Goal: Task Accomplishment & Management: Manage account settings

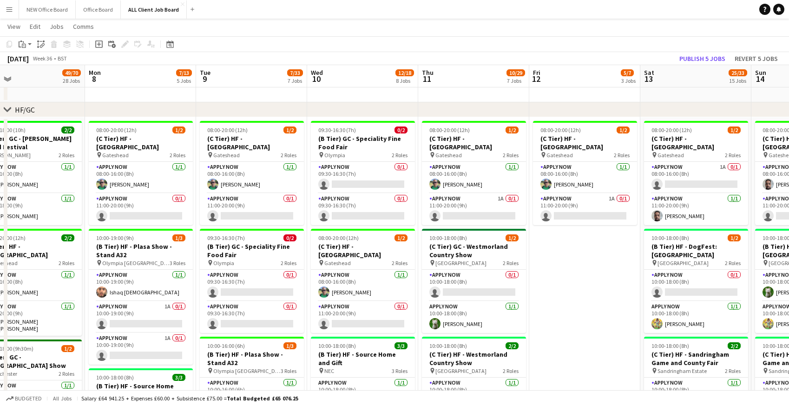
scroll to position [0, 253]
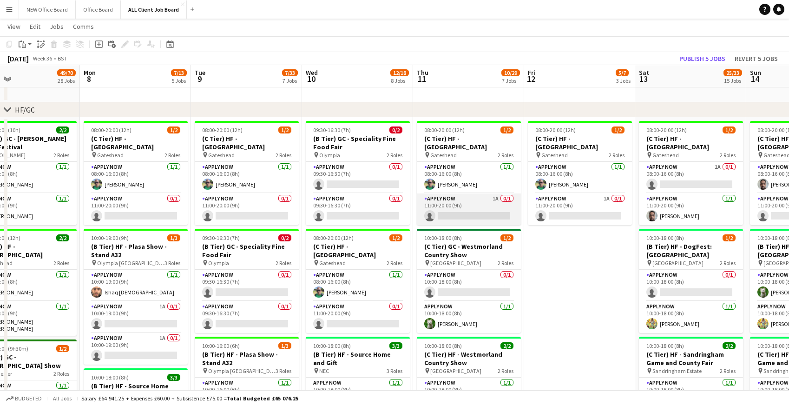
click at [448, 203] on app-card-role "APPLY NOW 1A 0/1 11:00-20:00 (9h) single-neutral-actions" at bounding box center [469, 209] width 104 height 32
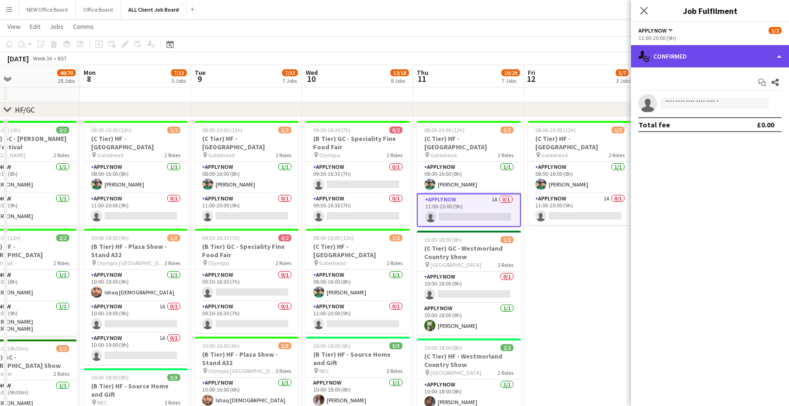
click at [693, 54] on div "single-neutral-actions-check-2 Confirmed" at bounding box center [710, 56] width 158 height 22
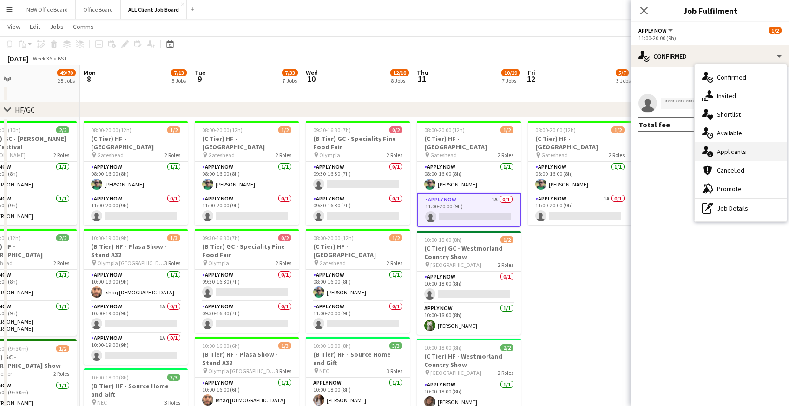
click at [719, 154] on div "single-neutral-actions-information Applicants" at bounding box center [741, 151] width 92 height 19
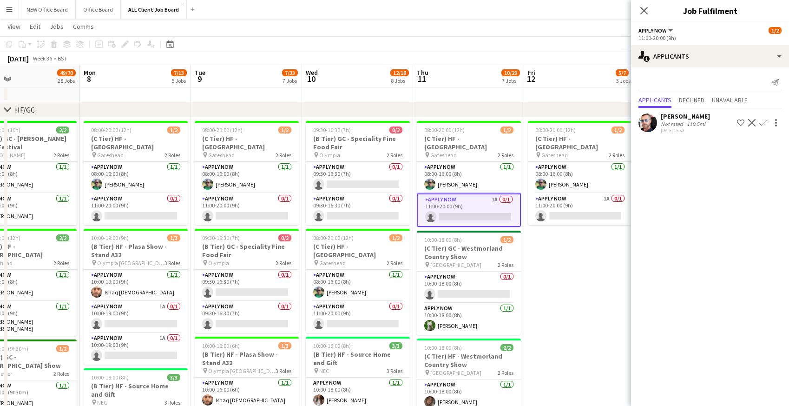
click at [767, 122] on button "Confirm" at bounding box center [763, 122] width 11 height 11
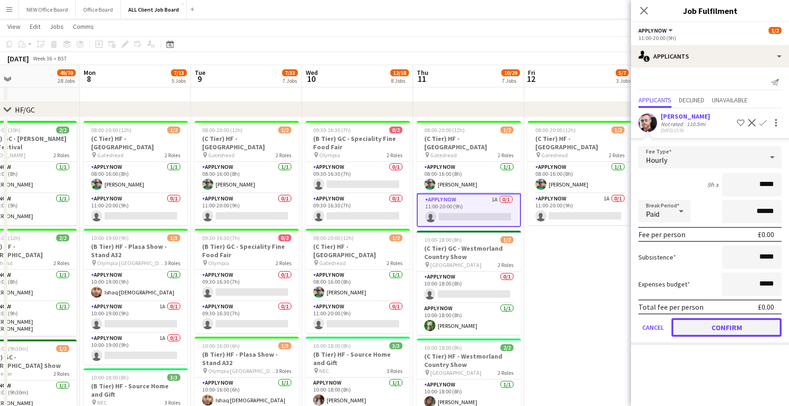
click at [725, 329] on button "Confirm" at bounding box center [727, 327] width 110 height 19
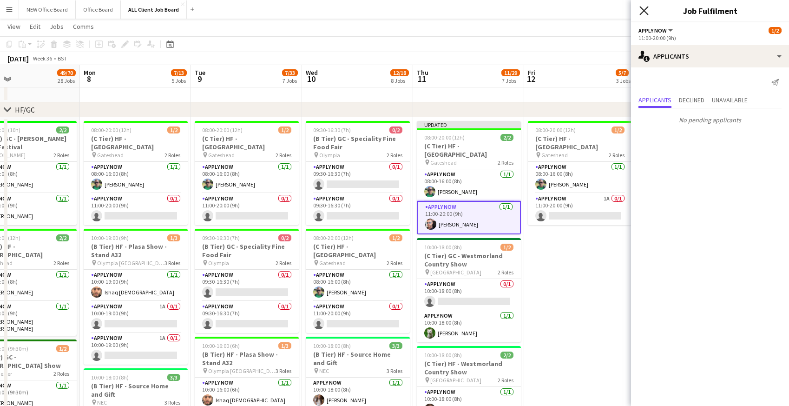
click at [646, 13] on icon at bounding box center [644, 10] width 9 height 9
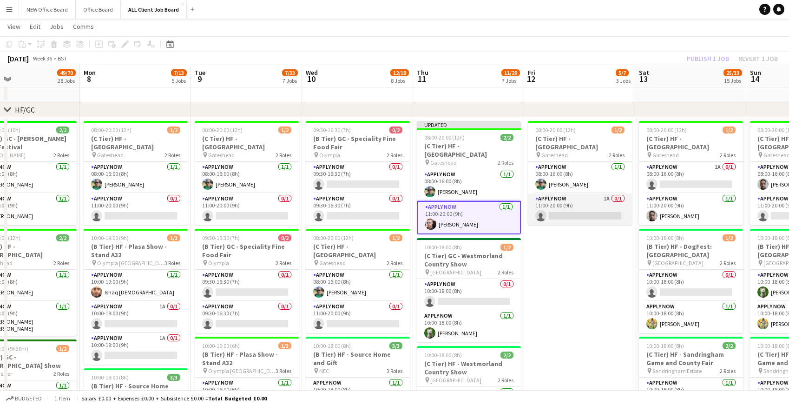
click at [574, 211] on app-card-role "APPLY NOW 1A 0/1 11:00-20:00 (9h) single-neutral-actions" at bounding box center [580, 209] width 104 height 32
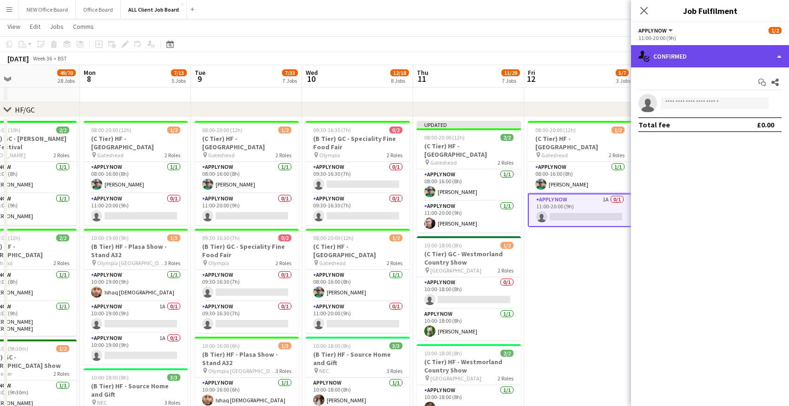
click at [702, 56] on div "single-neutral-actions-check-2 Confirmed" at bounding box center [710, 56] width 158 height 22
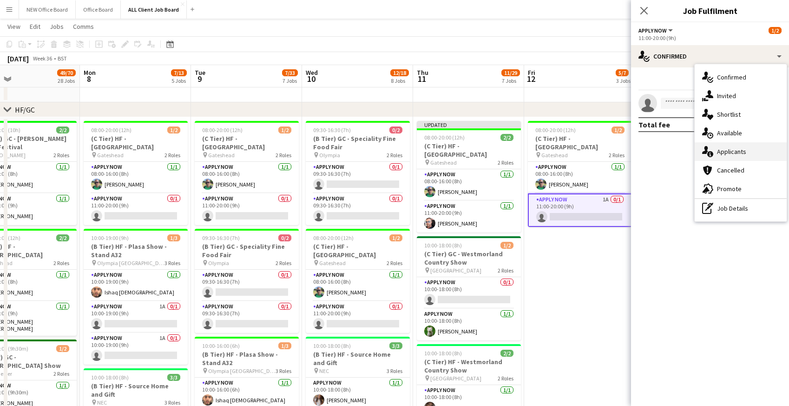
click at [722, 157] on div "single-neutral-actions-information Applicants" at bounding box center [741, 151] width 92 height 19
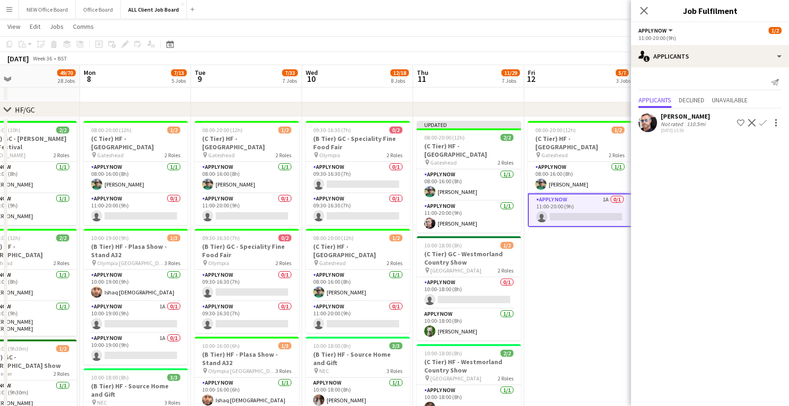
click at [764, 125] on app-icon "Confirm" at bounding box center [762, 122] width 7 height 7
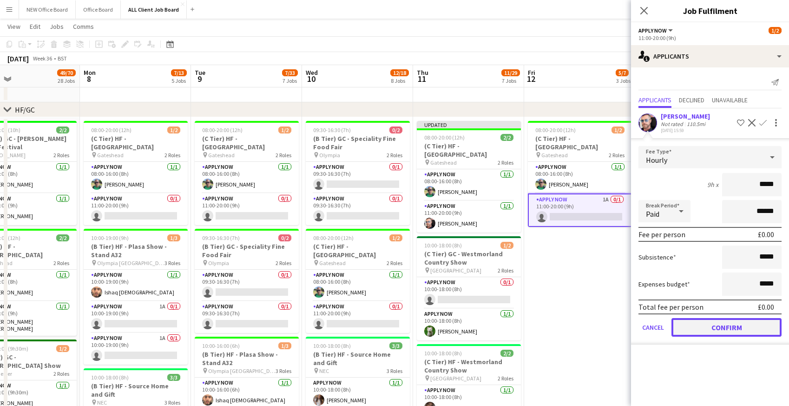
click at [720, 325] on button "Confirm" at bounding box center [727, 327] width 110 height 19
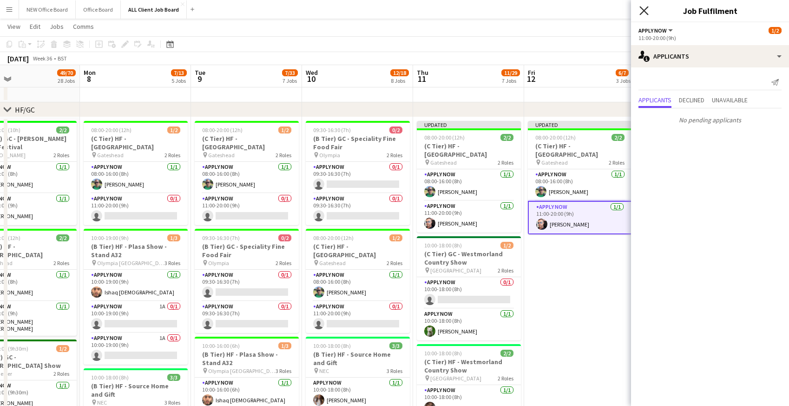
click at [648, 11] on icon "Close pop-in" at bounding box center [644, 10] width 9 height 9
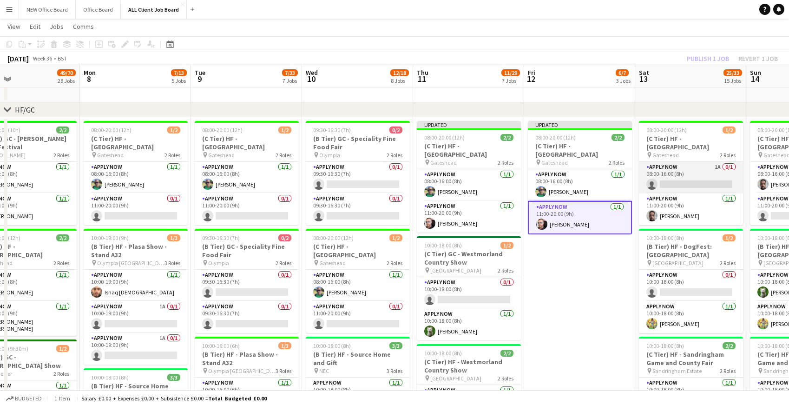
click at [688, 170] on app-card-role "APPLY NOW 1A 0/1 08:00-16:00 (8h) single-neutral-actions" at bounding box center [691, 178] width 104 height 32
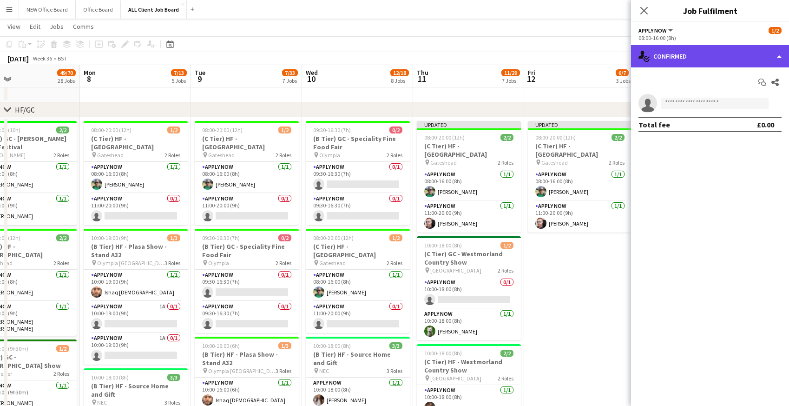
click at [730, 56] on div "single-neutral-actions-check-2 Confirmed" at bounding box center [710, 56] width 158 height 22
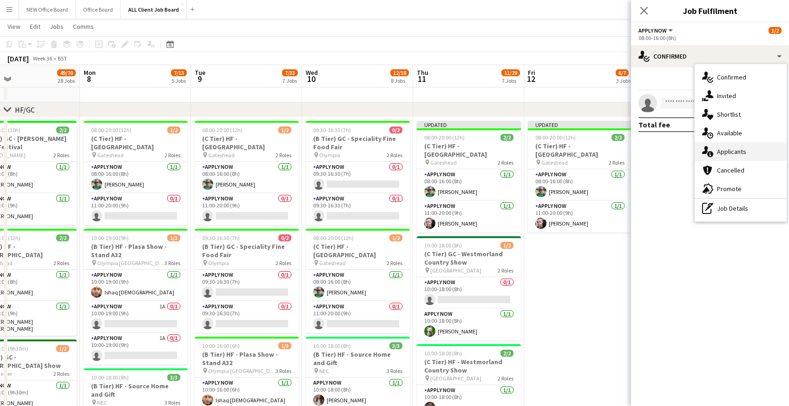
click at [744, 154] on div "single-neutral-actions-information Applicants" at bounding box center [741, 151] width 92 height 19
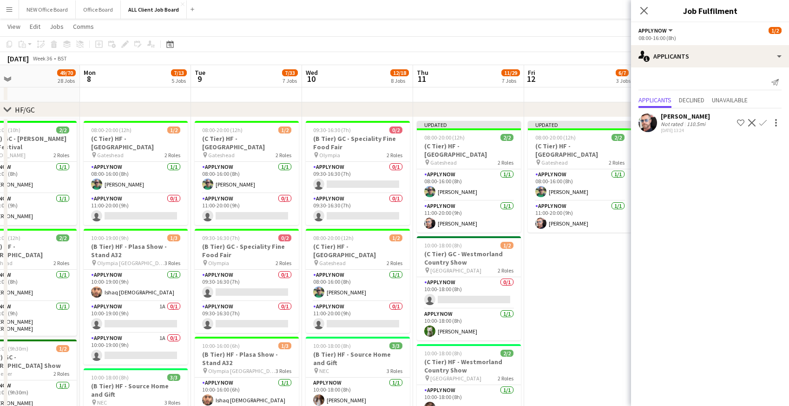
click at [767, 120] on button "Confirm" at bounding box center [763, 122] width 11 height 11
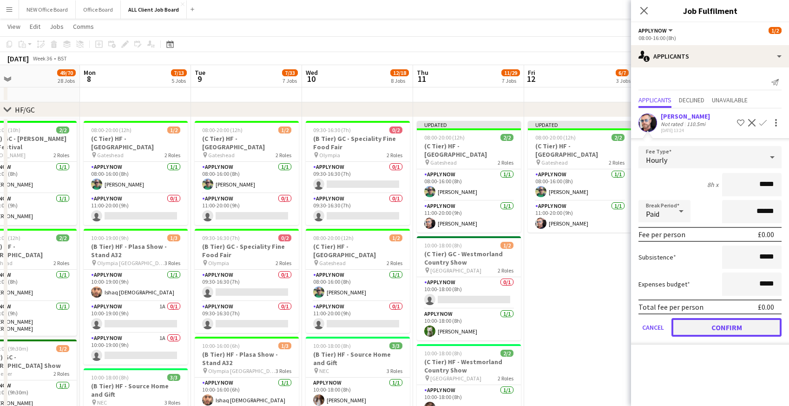
click at [696, 327] on button "Confirm" at bounding box center [727, 327] width 110 height 19
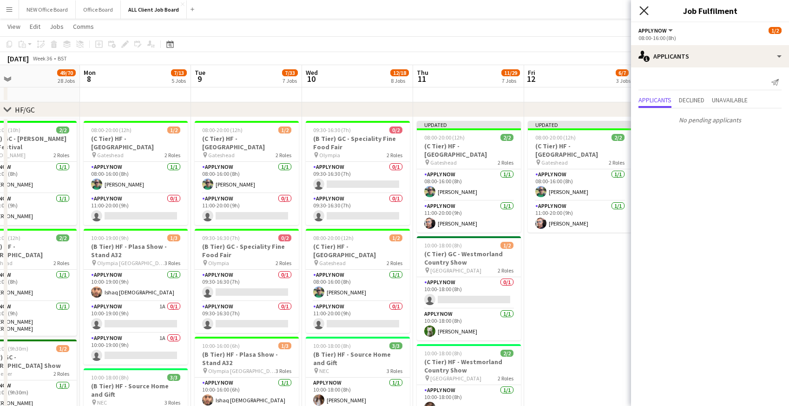
click at [645, 8] on icon "Close pop-in" at bounding box center [644, 10] width 9 height 9
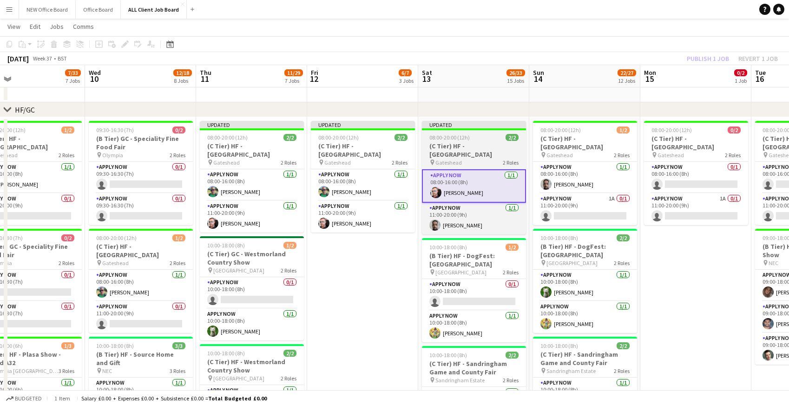
scroll to position [0, 265]
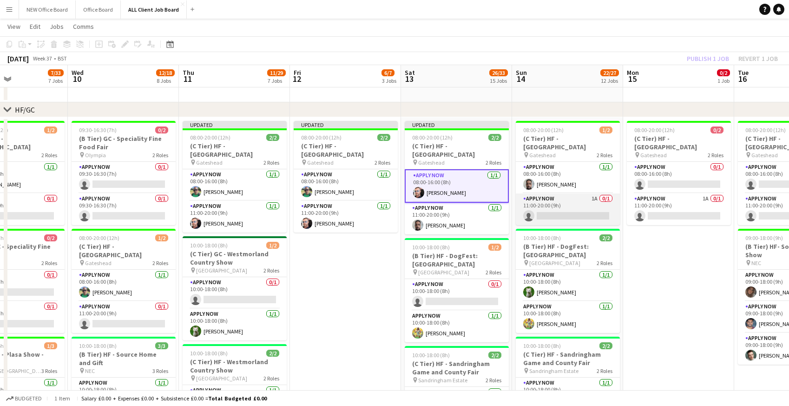
click at [581, 200] on app-card-role "APPLY NOW 1A 0/1 11:00-20:00 (9h) single-neutral-actions" at bounding box center [568, 209] width 104 height 32
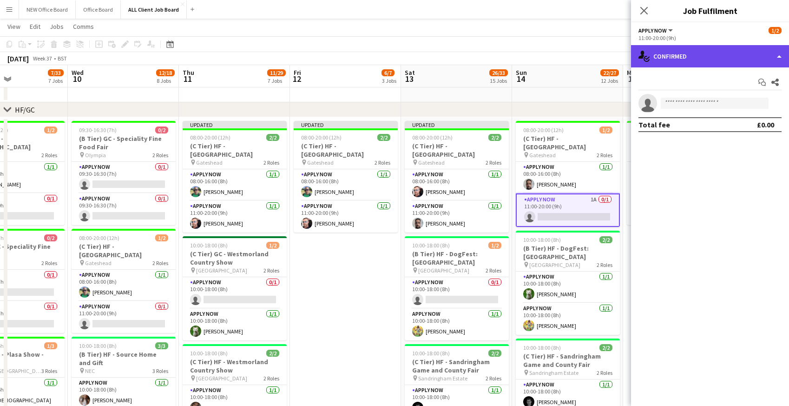
click at [662, 53] on div "single-neutral-actions-check-2 Confirmed" at bounding box center [710, 56] width 158 height 22
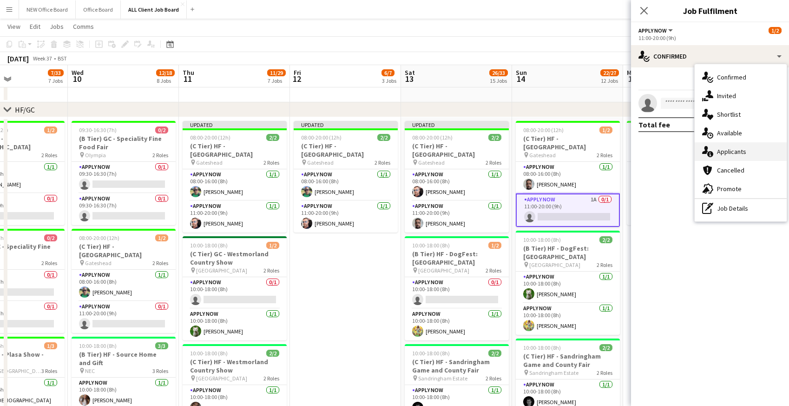
click at [736, 155] on div "single-neutral-actions-information Applicants" at bounding box center [741, 151] width 92 height 19
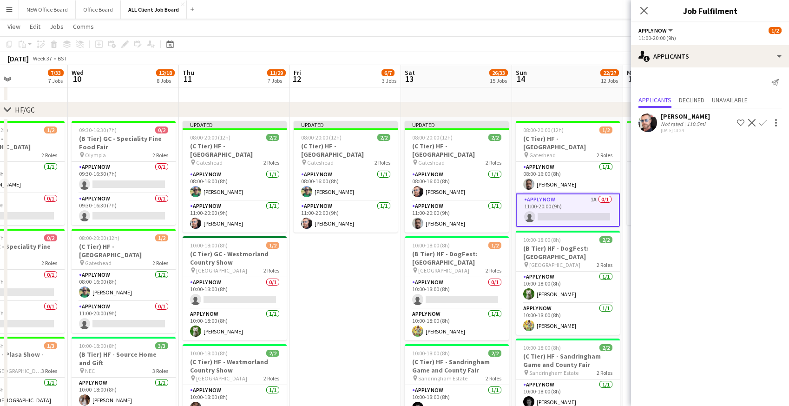
click at [763, 122] on app-icon "Confirm" at bounding box center [762, 122] width 7 height 7
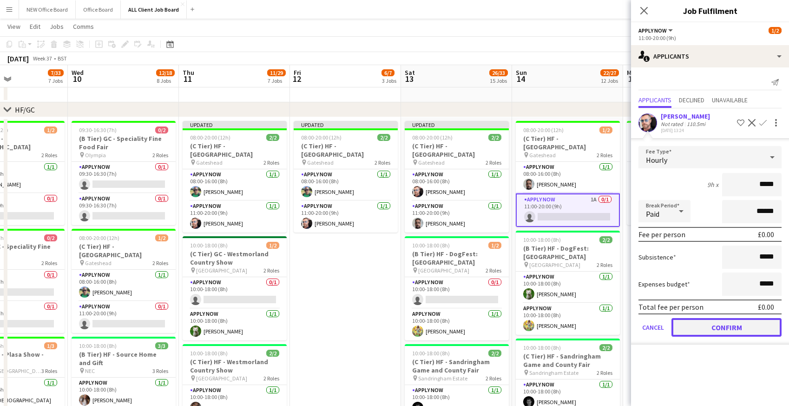
click at [701, 330] on button "Confirm" at bounding box center [727, 327] width 110 height 19
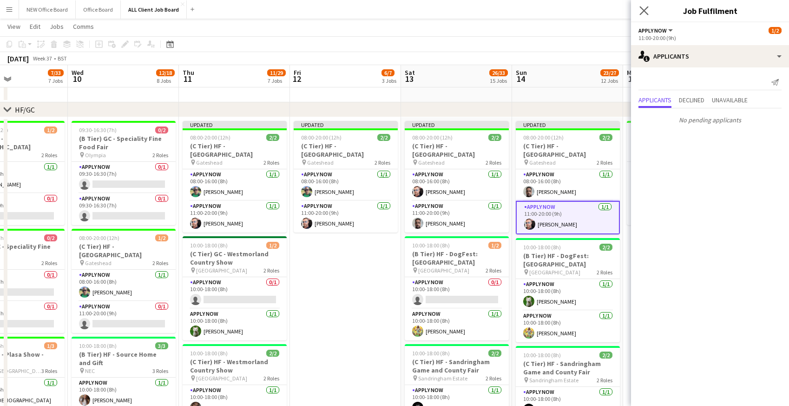
click at [646, 15] on app-icon "Close pop-in" at bounding box center [644, 10] width 13 height 13
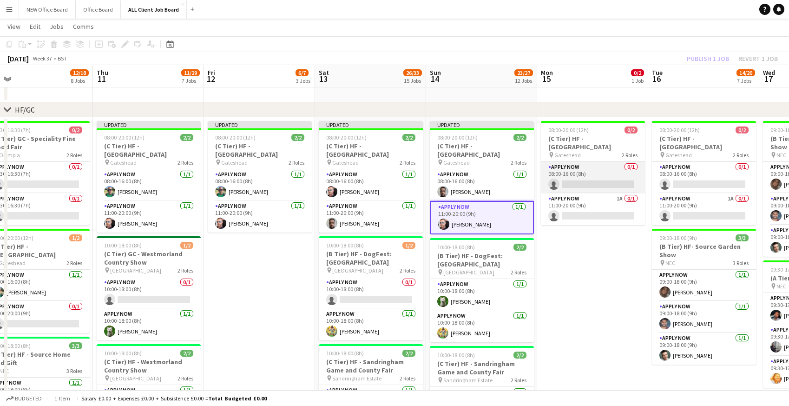
scroll to position [0, 353]
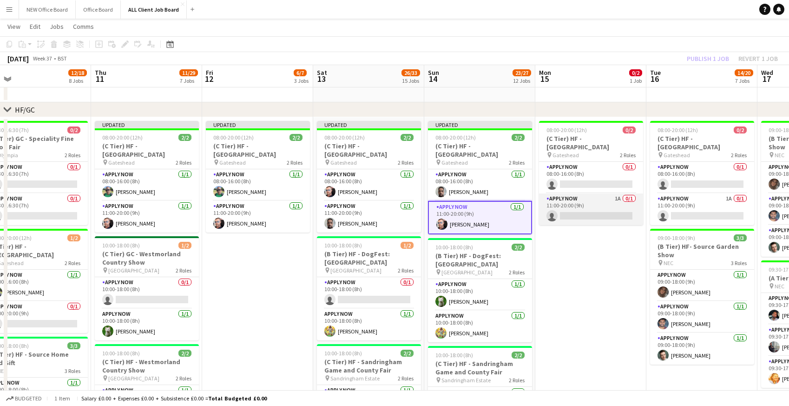
click at [604, 207] on app-card-role "APPLY NOW 1A 0/1 11:00-20:00 (9h) single-neutral-actions" at bounding box center [591, 209] width 104 height 32
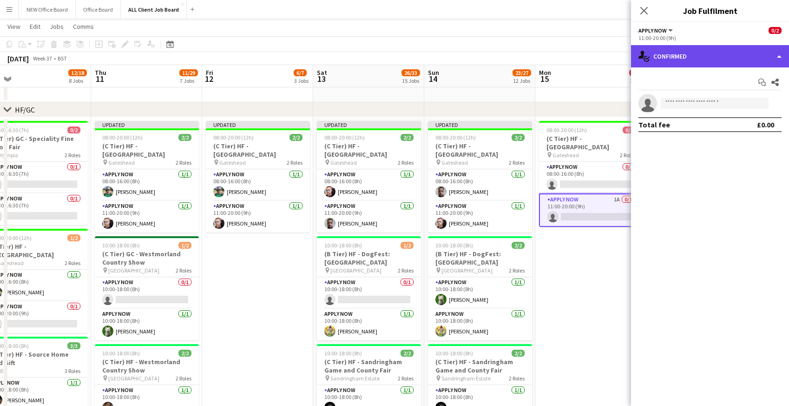
click at [683, 59] on div "single-neutral-actions-check-2 Confirmed" at bounding box center [710, 56] width 158 height 22
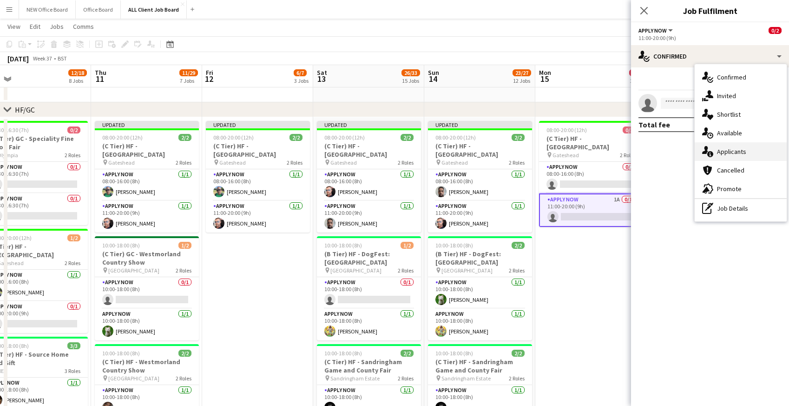
click at [721, 152] on div "single-neutral-actions-information Applicants" at bounding box center [741, 151] width 92 height 19
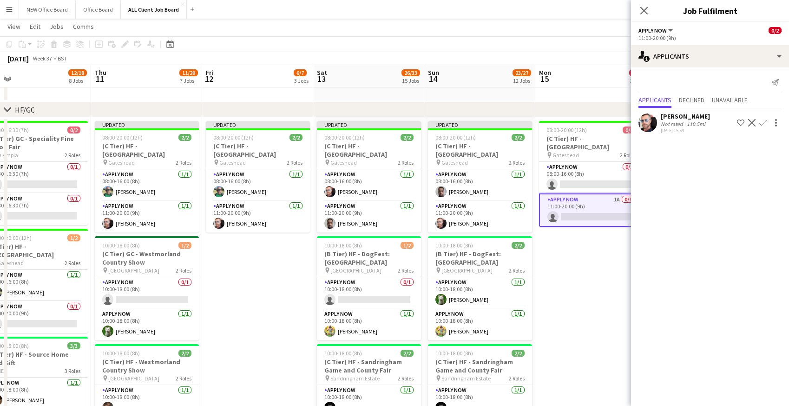
click at [765, 121] on app-icon "Confirm" at bounding box center [762, 122] width 7 height 7
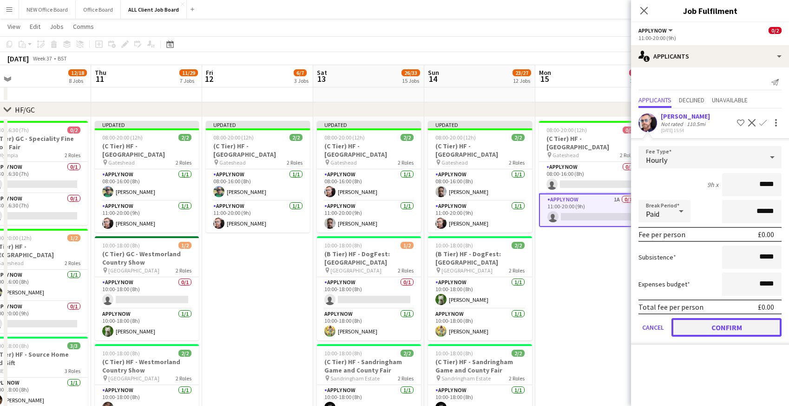
click at [719, 326] on button "Confirm" at bounding box center [727, 327] width 110 height 19
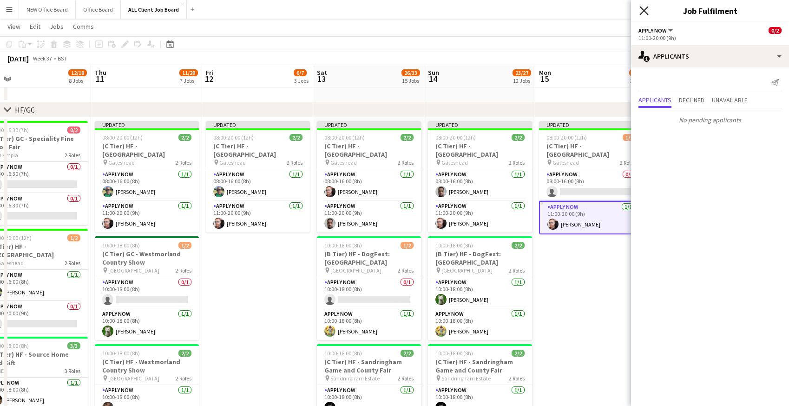
click at [646, 9] on icon at bounding box center [644, 10] width 9 height 9
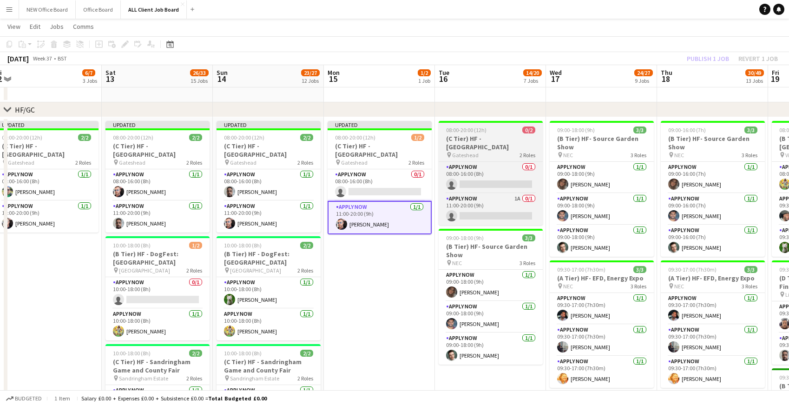
scroll to position [0, 355]
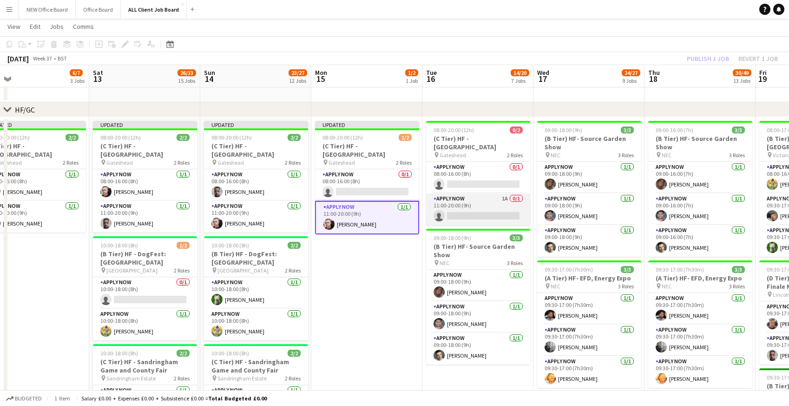
click at [495, 204] on app-card-role "APPLY NOW 1A 0/1 11:00-20:00 (9h) single-neutral-actions" at bounding box center [478, 209] width 104 height 32
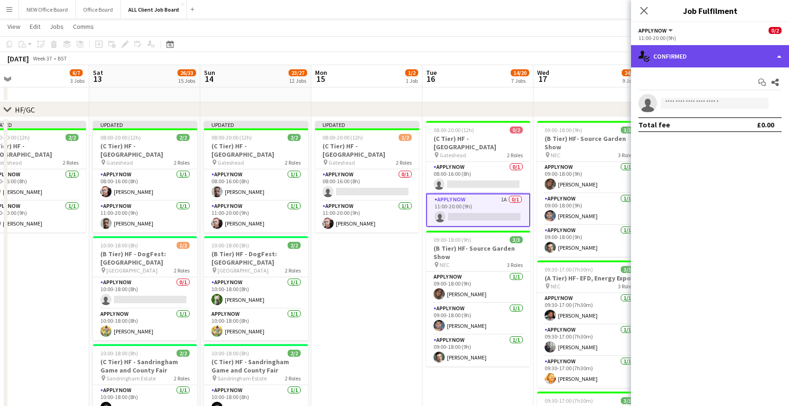
click at [685, 61] on div "single-neutral-actions-check-2 Confirmed" at bounding box center [710, 56] width 158 height 22
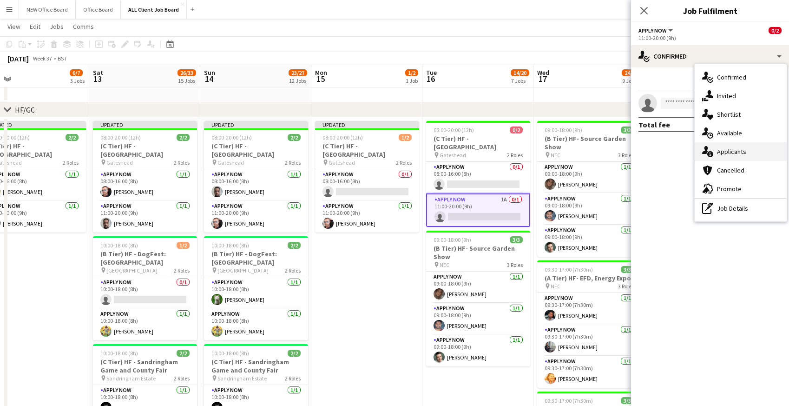
click at [703, 155] on icon "single-neutral-actions-information" at bounding box center [707, 151] width 11 height 11
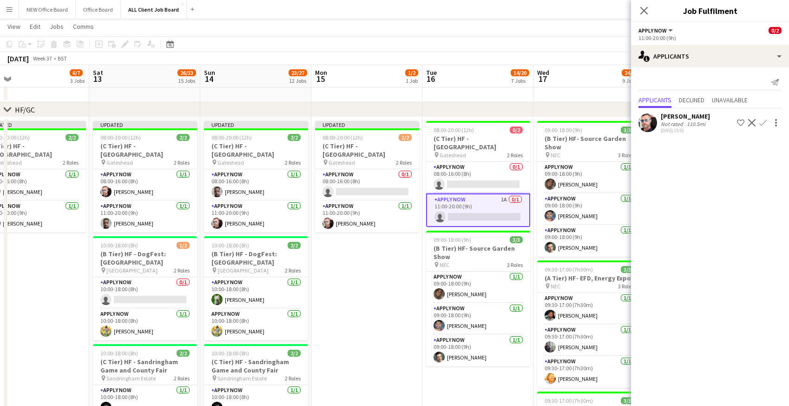
click at [762, 125] on app-icon "Confirm" at bounding box center [762, 122] width 7 height 7
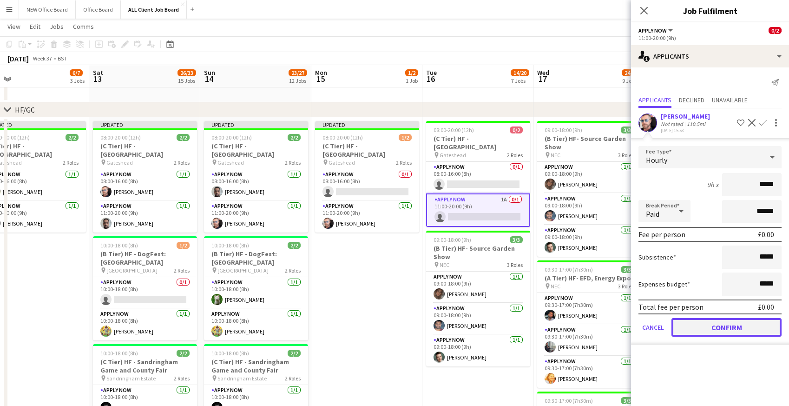
click at [703, 330] on button "Confirm" at bounding box center [727, 327] width 110 height 19
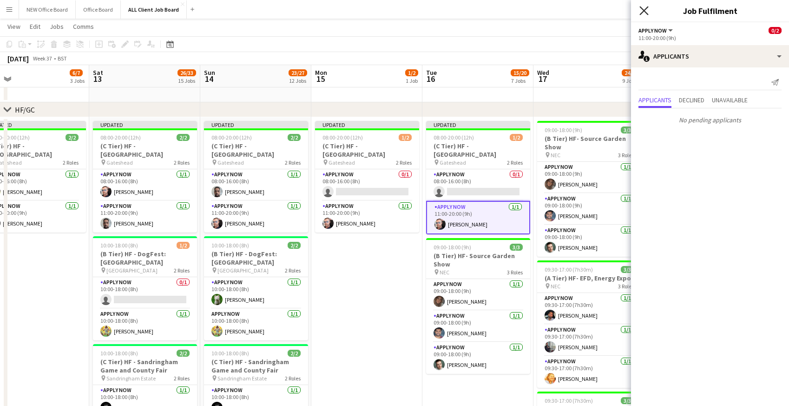
click at [647, 11] on icon "Close pop-in" at bounding box center [644, 10] width 9 height 9
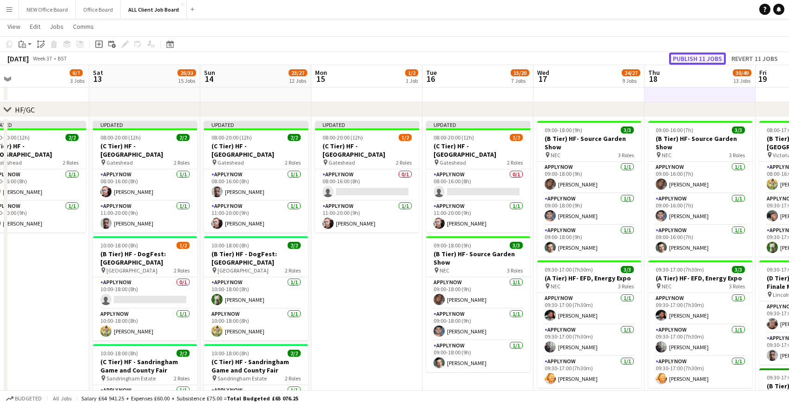
click at [705, 59] on button "Publish 11 jobs" at bounding box center [697, 59] width 57 height 12
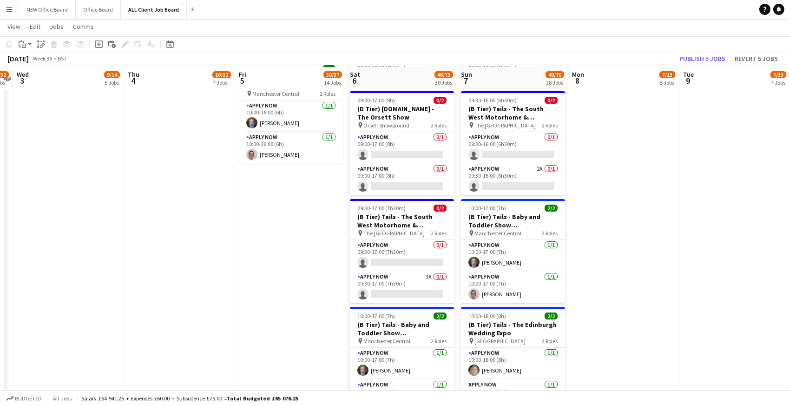
scroll to position [3600, 0]
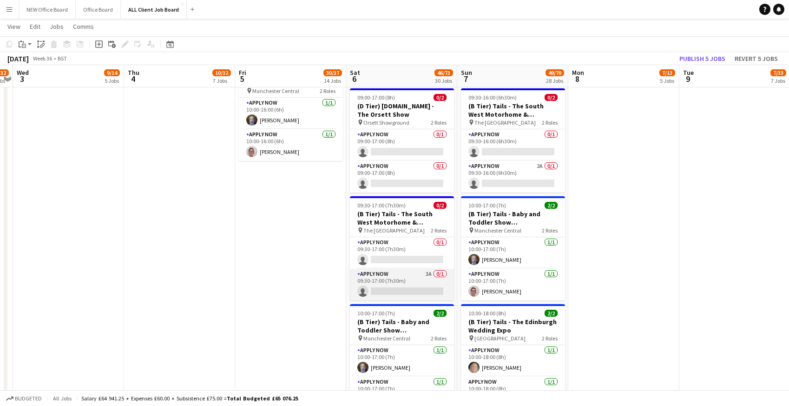
click at [392, 292] on app-card-role "APPLY NOW 3A 0/1 09:30-17:00 (7h30m) single-neutral-actions" at bounding box center [402, 285] width 104 height 32
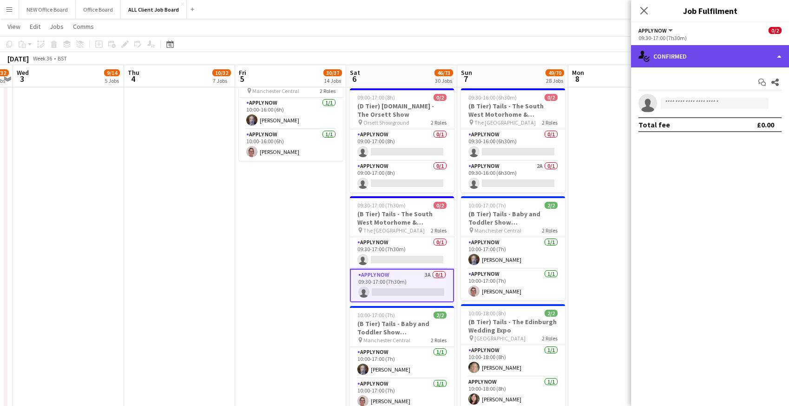
click at [726, 56] on div "single-neutral-actions-check-2 Confirmed" at bounding box center [710, 56] width 158 height 22
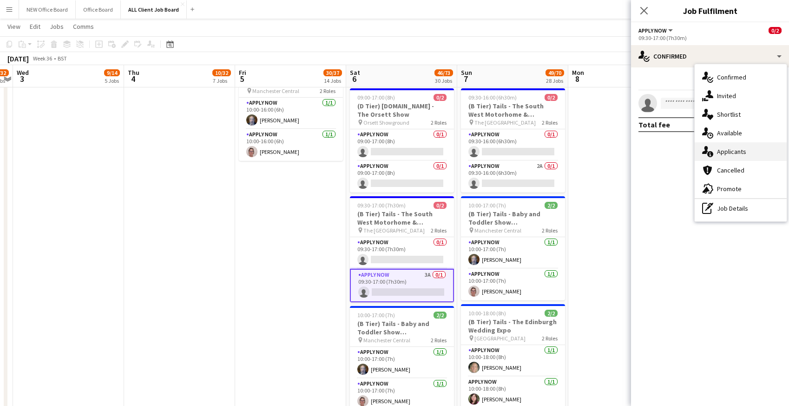
click at [731, 152] on div "single-neutral-actions-information Applicants" at bounding box center [741, 151] width 92 height 19
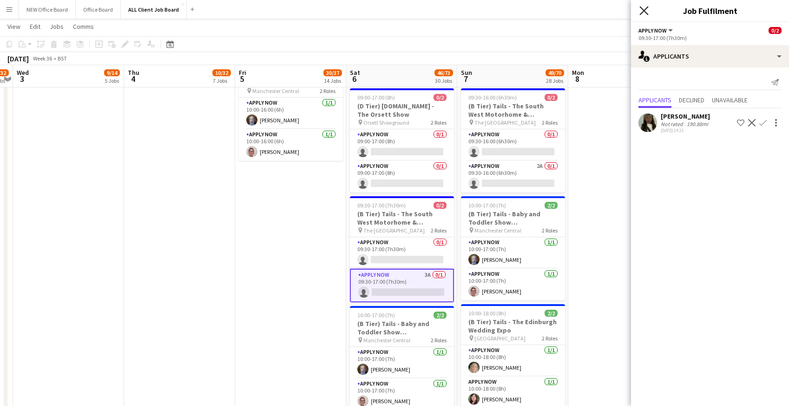
click at [646, 13] on icon at bounding box center [644, 10] width 9 height 9
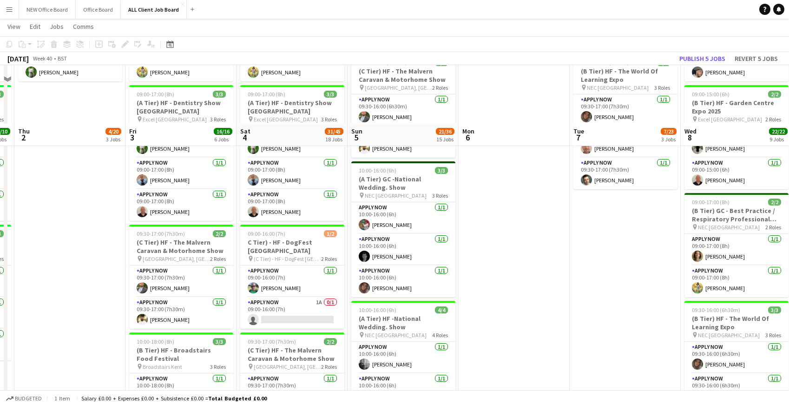
scroll to position [432, 0]
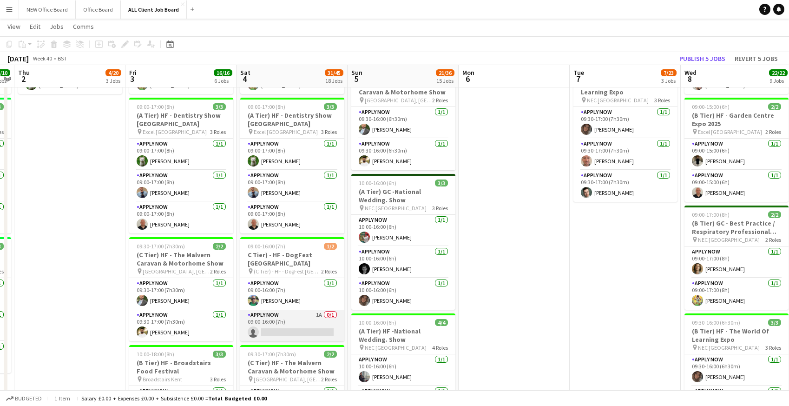
click at [263, 328] on app-card-role "APPLY NOW 1A 0/1 09:00-16:00 (7h) single-neutral-actions" at bounding box center [292, 326] width 104 height 32
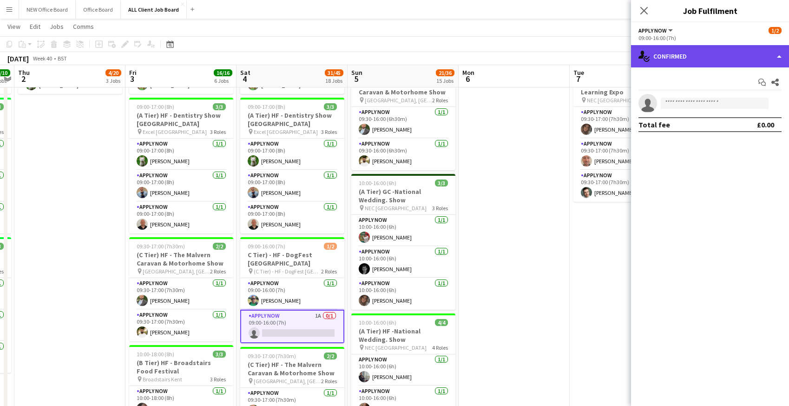
click at [708, 53] on div "single-neutral-actions-check-2 Confirmed" at bounding box center [710, 56] width 158 height 22
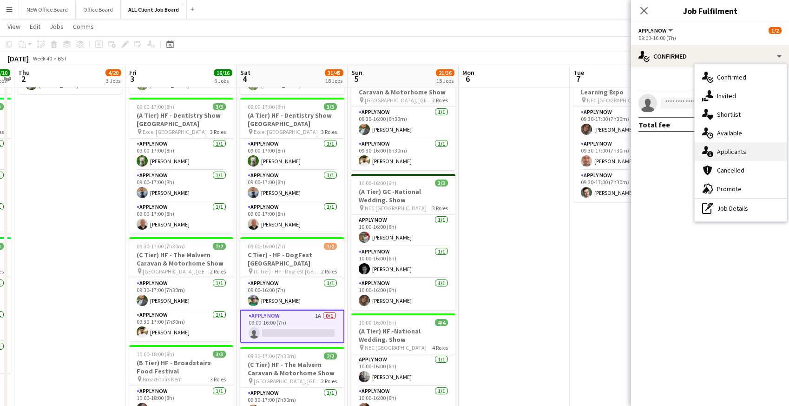
click at [737, 153] on div "single-neutral-actions-information Applicants" at bounding box center [741, 151] width 92 height 19
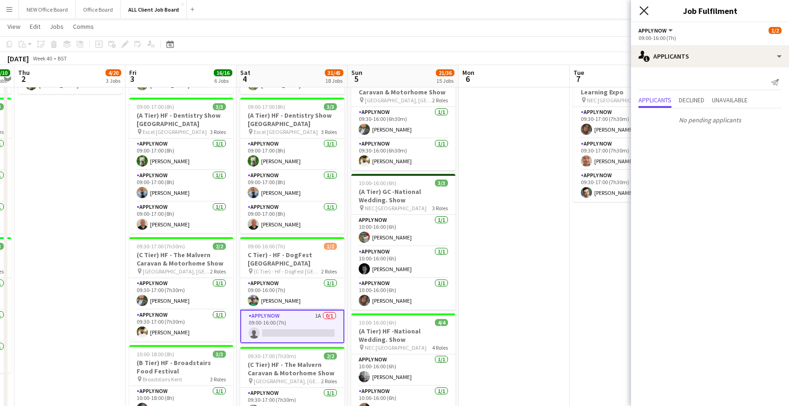
click at [645, 12] on icon "Close pop-in" at bounding box center [644, 10] width 9 height 9
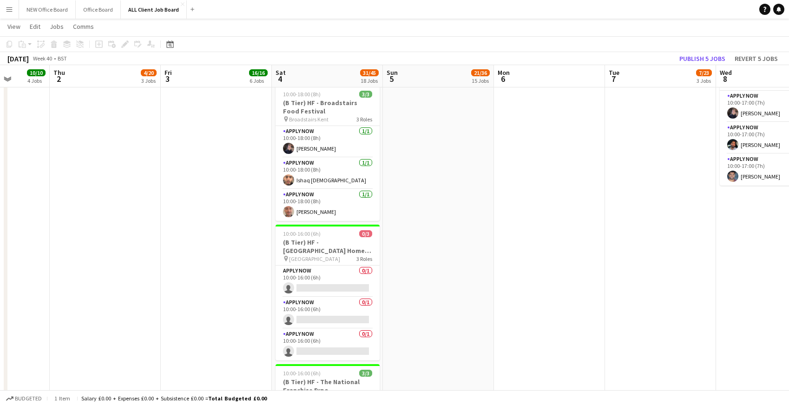
scroll to position [1085, 0]
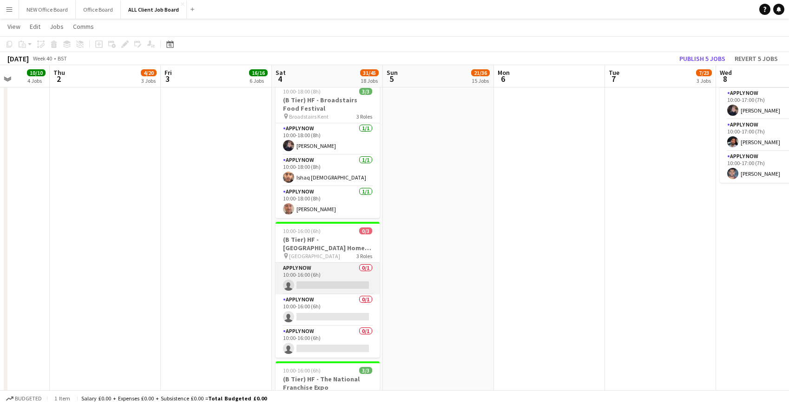
click at [308, 272] on app-card-role "APPLY NOW 0/1 10:00-16:00 (6h) single-neutral-actions" at bounding box center [328, 279] width 104 height 32
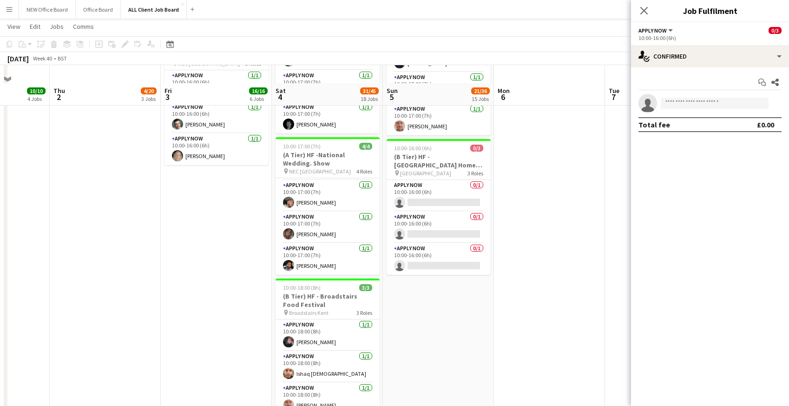
scroll to position [873, 0]
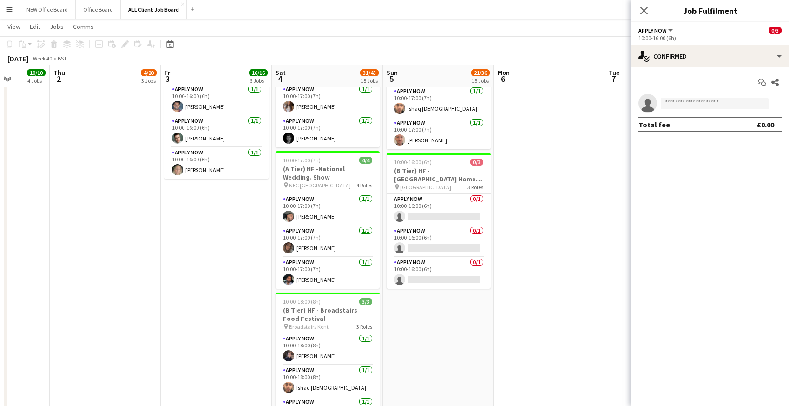
click at [403, 214] on app-card-role "APPLY NOW 0/1 10:00-16:00 (6h) single-neutral-actions" at bounding box center [439, 210] width 104 height 32
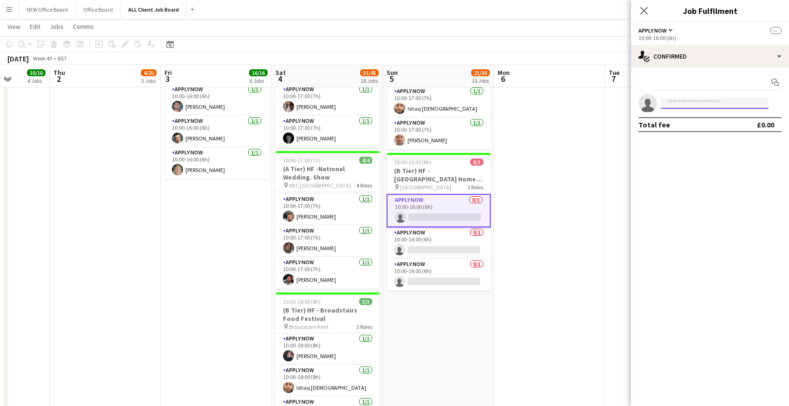
click at [679, 104] on input at bounding box center [715, 103] width 108 height 11
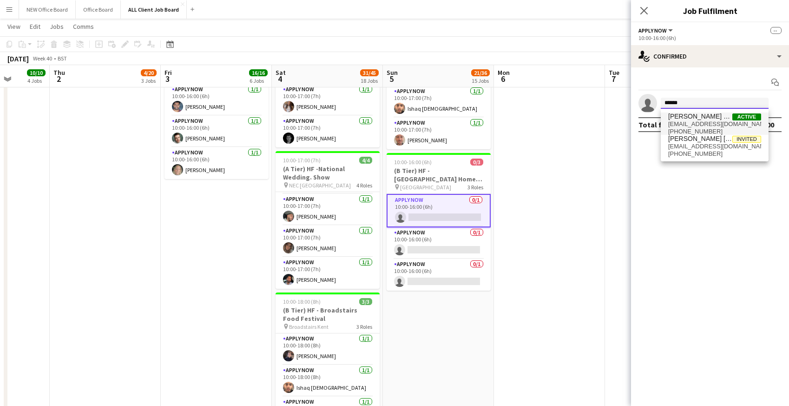
type input "******"
click at [693, 128] on span "[PHONE_NUMBER]" at bounding box center [714, 131] width 93 height 7
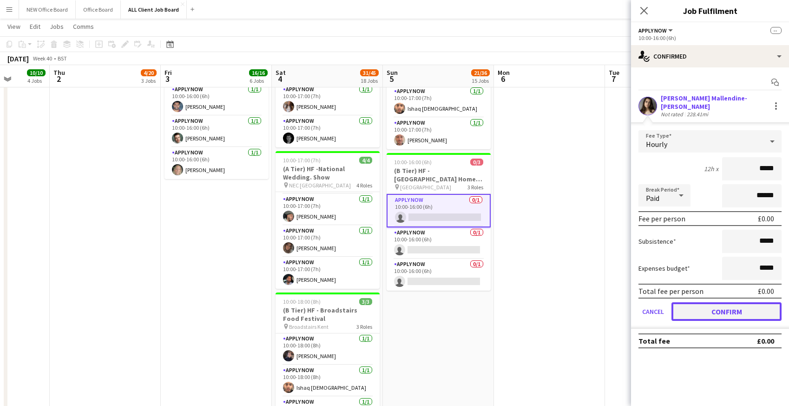
click at [727, 305] on button "Confirm" at bounding box center [727, 311] width 110 height 19
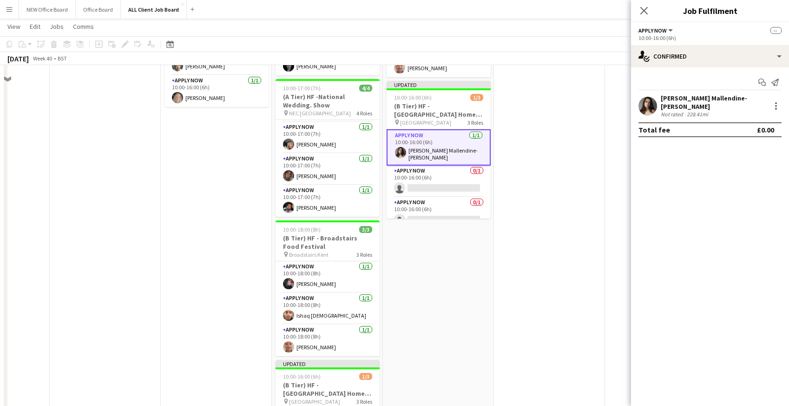
scroll to position [1157, 0]
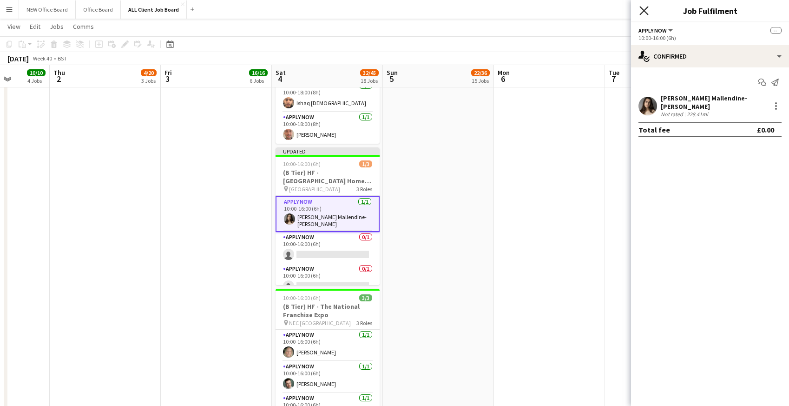
click at [646, 9] on icon "Close pop-in" at bounding box center [644, 10] width 9 height 9
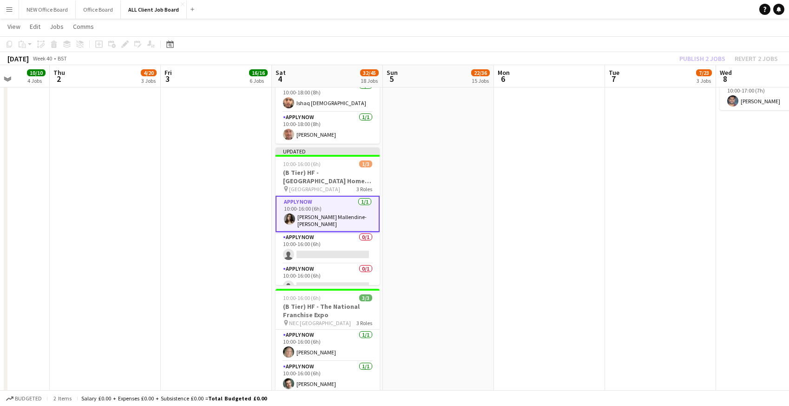
click at [674, 73] on app-board-header-date "Tue 7 7/23 3 Jobs" at bounding box center [660, 76] width 111 height 22
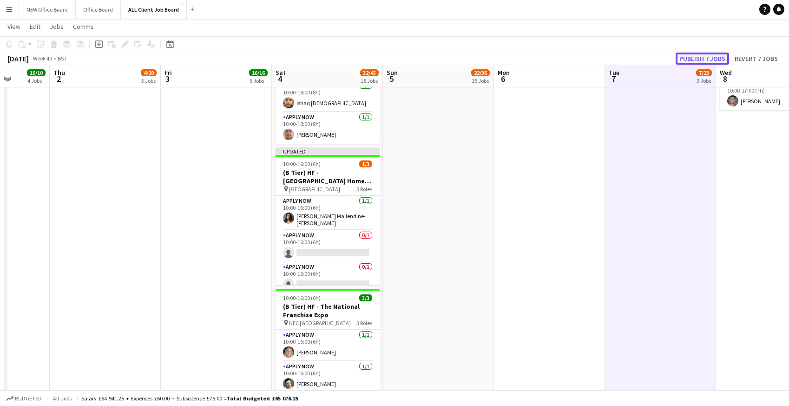
click at [700, 61] on button "Publish 7 jobs" at bounding box center [702, 59] width 53 height 12
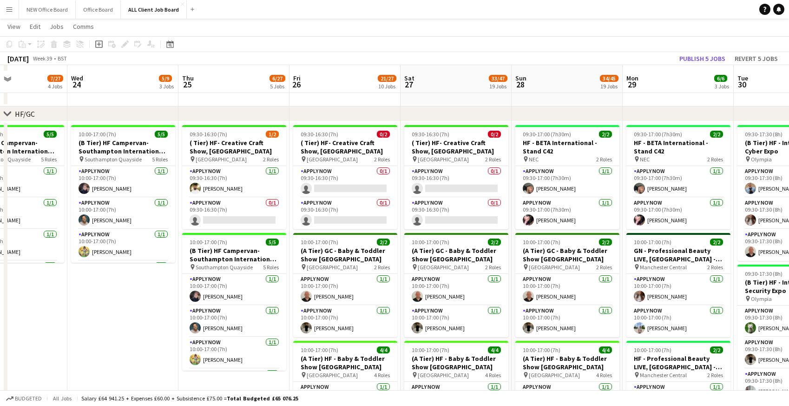
scroll to position [264, 0]
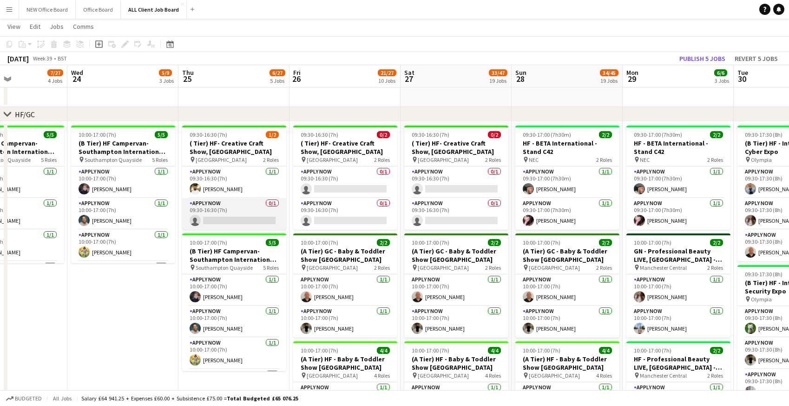
click at [205, 206] on app-card-role "APPLY NOW 0/1 09:30-16:30 (7h) single-neutral-actions" at bounding box center [234, 214] width 104 height 32
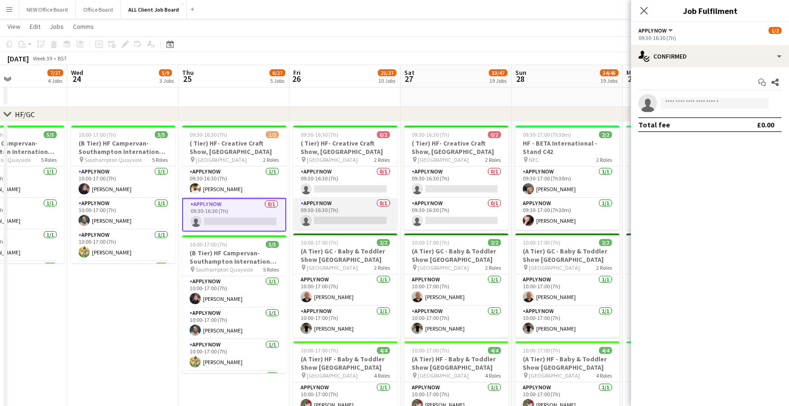
click at [334, 208] on app-card-role "APPLY NOW 0/1 09:30-16:30 (7h) single-neutral-actions" at bounding box center [345, 214] width 104 height 32
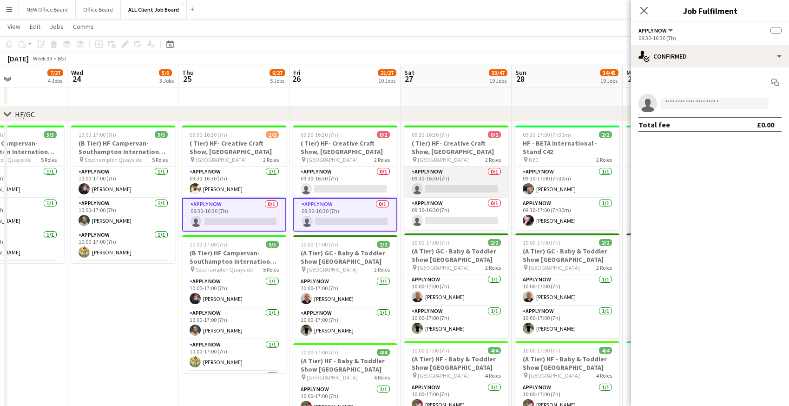
click at [447, 185] on app-card-role "APPLY NOW 0/1 09:30-16:30 (7h) single-neutral-actions" at bounding box center [456, 182] width 104 height 32
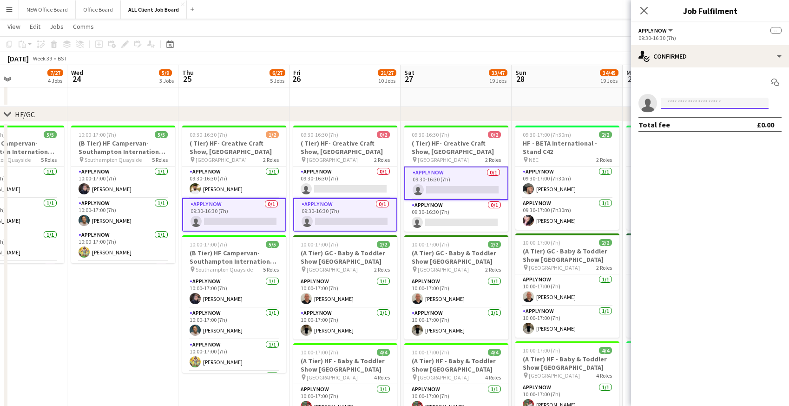
click at [684, 106] on input at bounding box center [715, 103] width 108 height 11
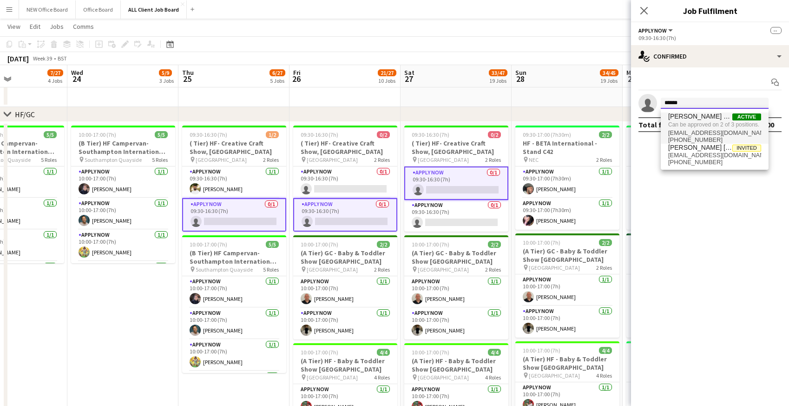
type input "******"
click at [685, 120] on span "Can be approved on 2 of 3 positions." at bounding box center [714, 124] width 93 height 8
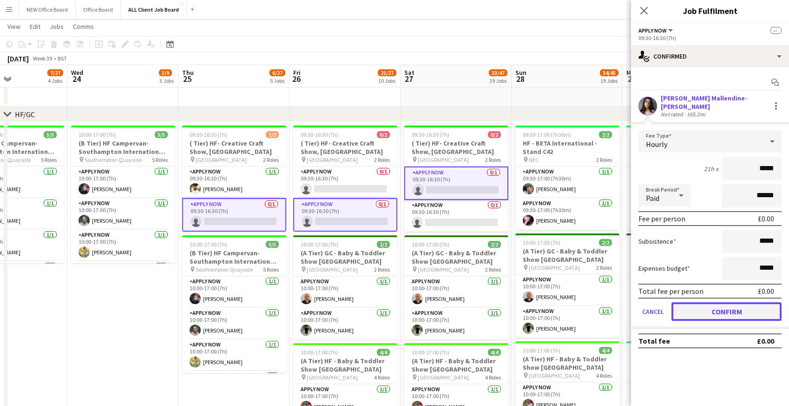
click at [711, 302] on button "Confirm" at bounding box center [727, 311] width 110 height 19
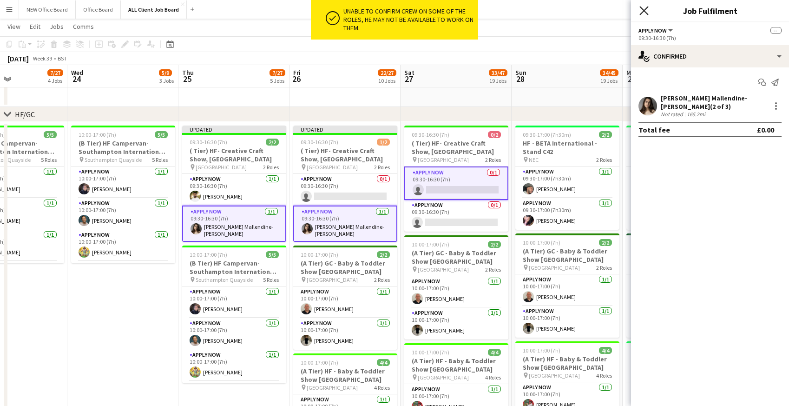
click at [644, 10] on icon at bounding box center [644, 10] width 9 height 9
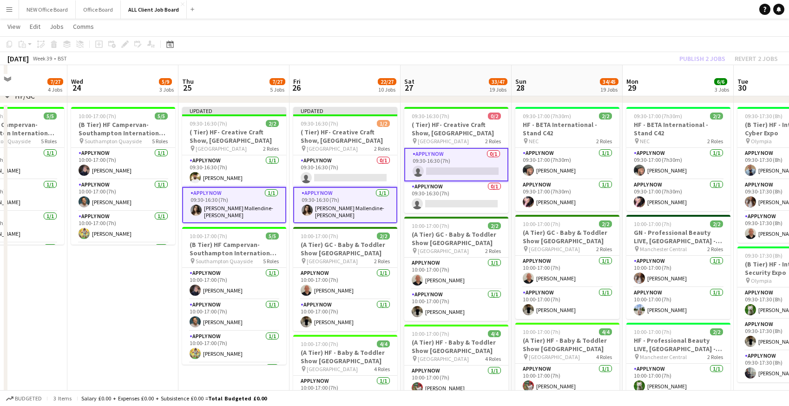
scroll to position [278, 0]
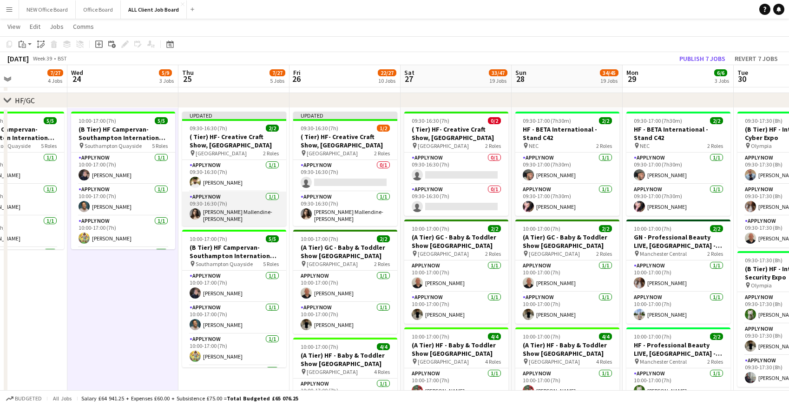
click at [255, 204] on app-card-role "APPLY NOW [DATE] 09:30-16:30 (7h) [PERSON_NAME] Mallendine-[PERSON_NAME]" at bounding box center [234, 208] width 104 height 34
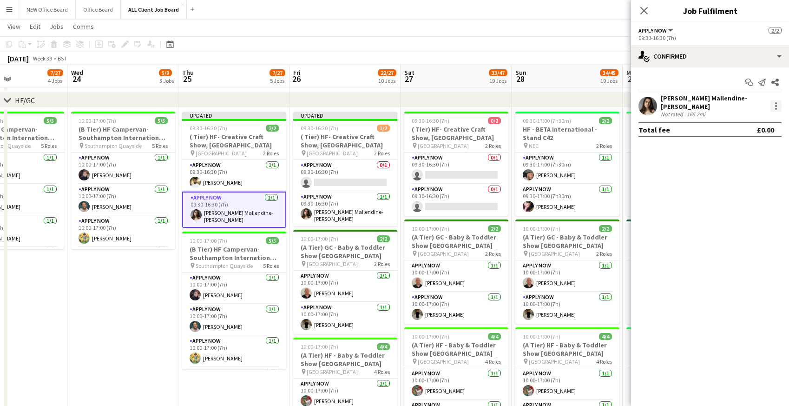
click at [777, 104] on div at bounding box center [776, 105] width 11 height 11
click at [742, 208] on span "Remove" at bounding box center [731, 209] width 28 height 8
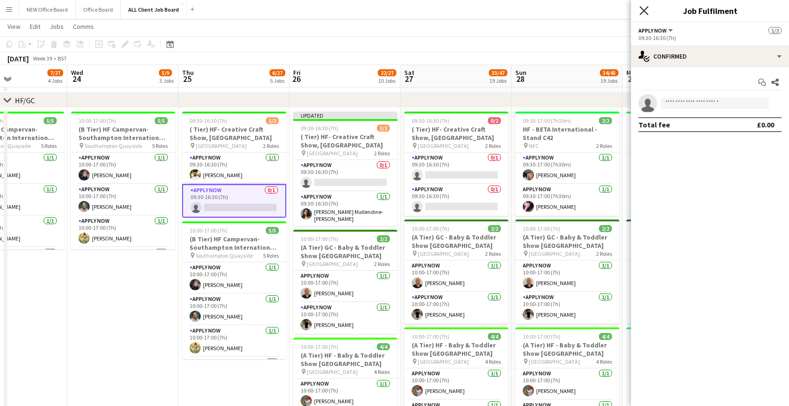
click at [646, 10] on icon "Close pop-in" at bounding box center [644, 10] width 9 height 9
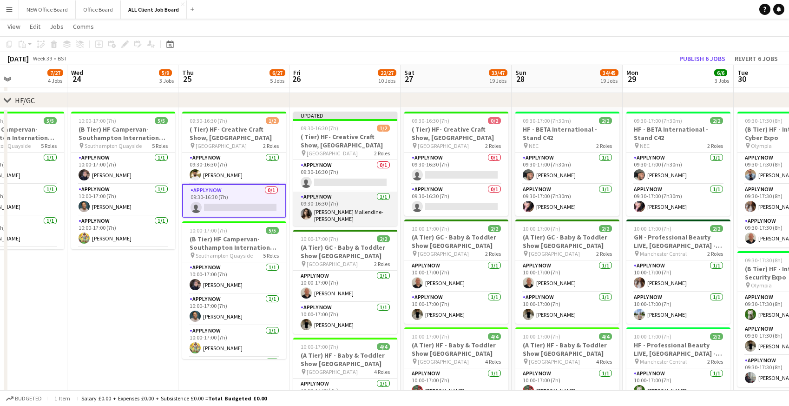
click at [318, 208] on app-card-role "APPLY NOW [DATE] 09:30-16:30 (7h) [PERSON_NAME] Mallendine-[PERSON_NAME]" at bounding box center [345, 208] width 104 height 34
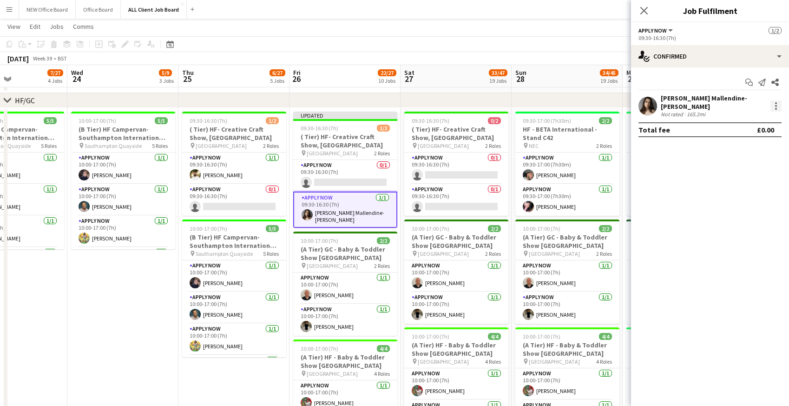
click at [778, 103] on div at bounding box center [776, 105] width 11 height 11
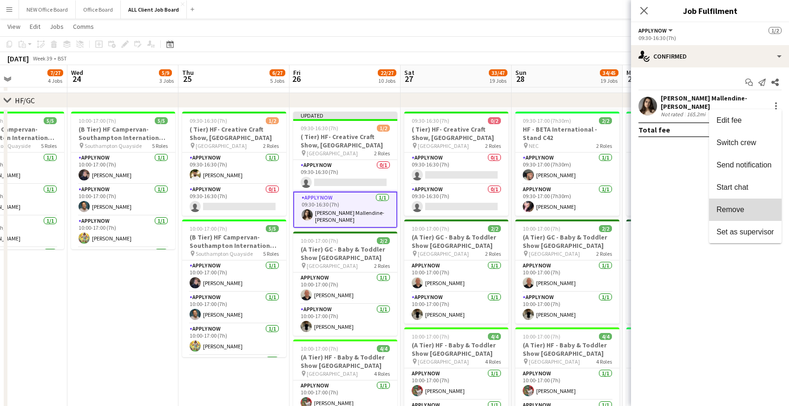
click at [722, 214] on button "Remove" at bounding box center [745, 209] width 73 height 22
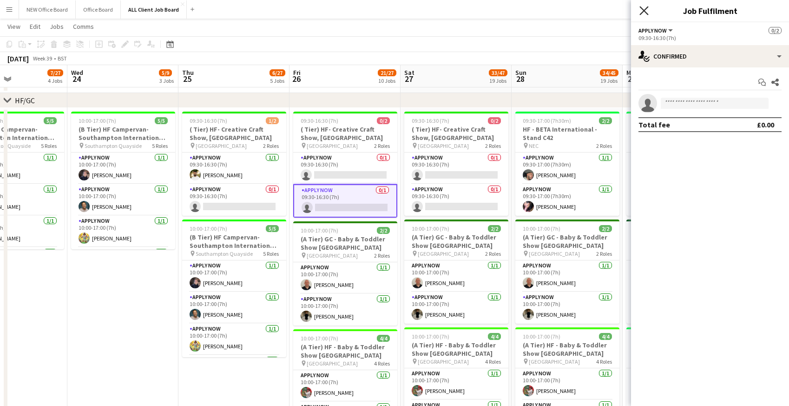
click at [642, 14] on icon "Close pop-in" at bounding box center [644, 10] width 9 height 9
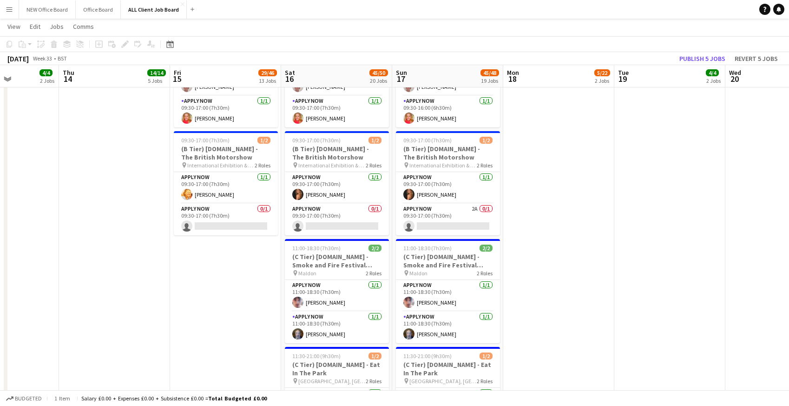
scroll to position [0, 262]
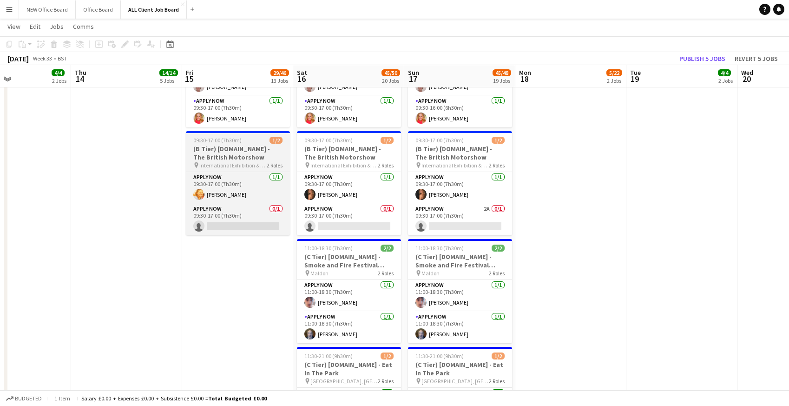
click at [245, 151] on h3 "(B Tier) [DOMAIN_NAME] - The British Motorshow" at bounding box center [238, 153] width 104 height 17
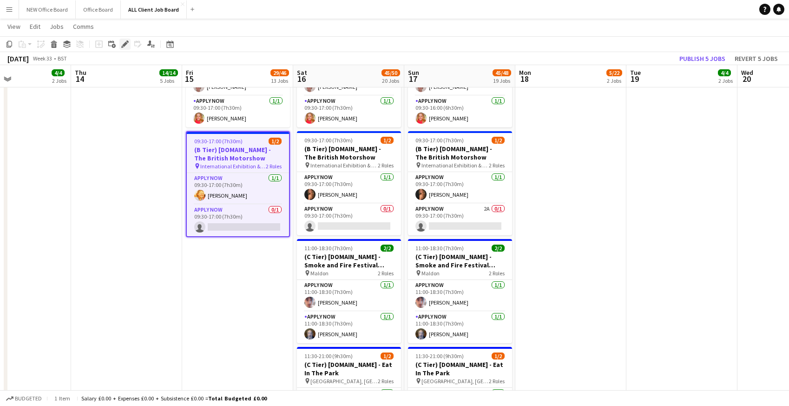
click at [123, 46] on icon at bounding box center [122, 47] width 2 height 2
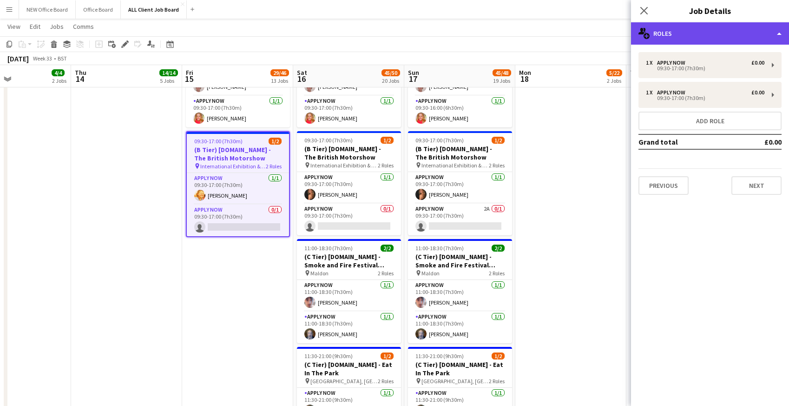
click at [686, 33] on div "multiple-users-add Roles" at bounding box center [710, 33] width 158 height 22
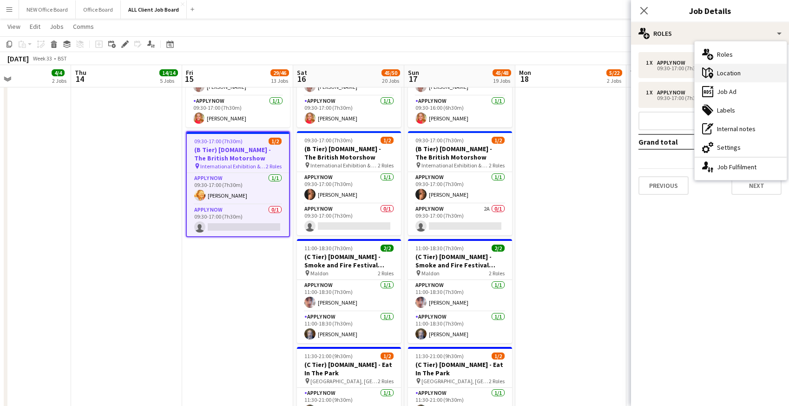
click at [723, 79] on div "maps-pin-1 Location" at bounding box center [741, 73] width 92 height 19
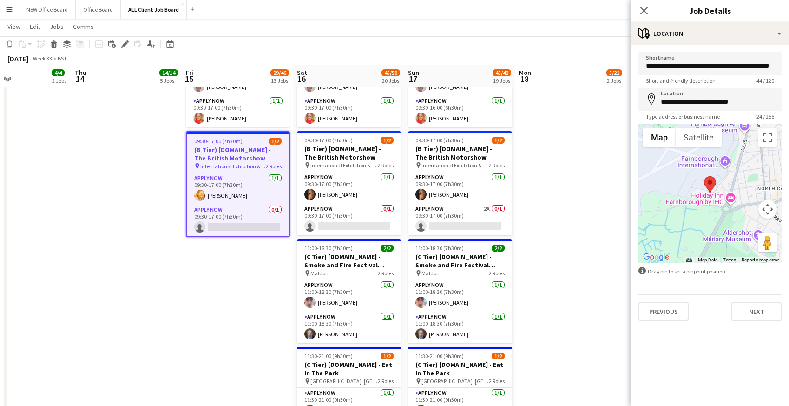
click at [566, 128] on app-date-cell at bounding box center [570, 283] width 111 height 810
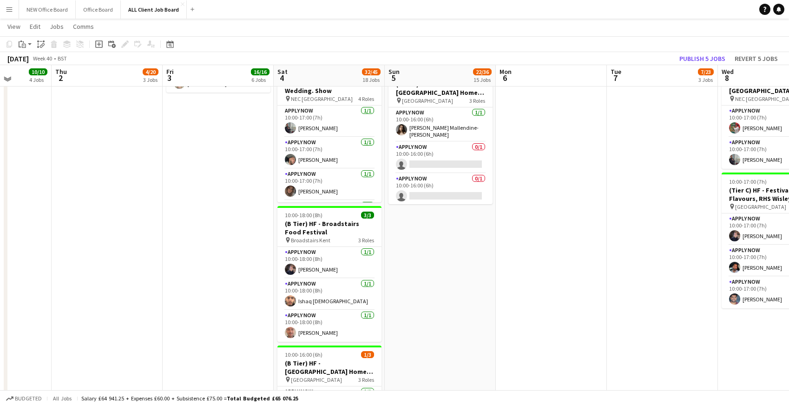
scroll to position [960, 0]
click at [692, 59] on button "Publish 5 jobs" at bounding box center [702, 59] width 53 height 12
click at [698, 59] on button "Publish 5 jobs" at bounding box center [702, 59] width 53 height 12
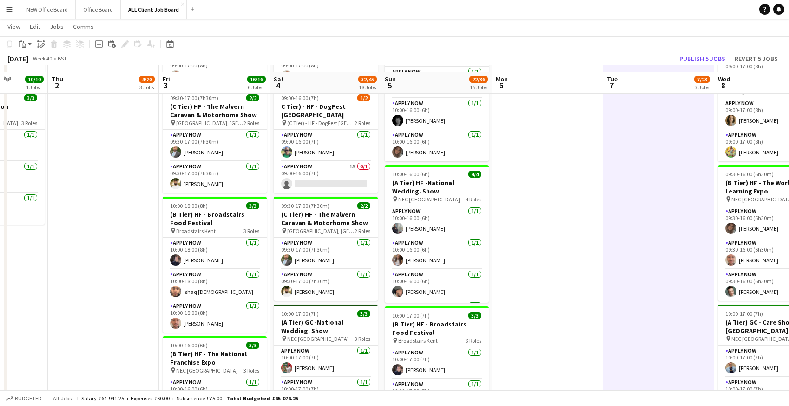
scroll to position [595, 0]
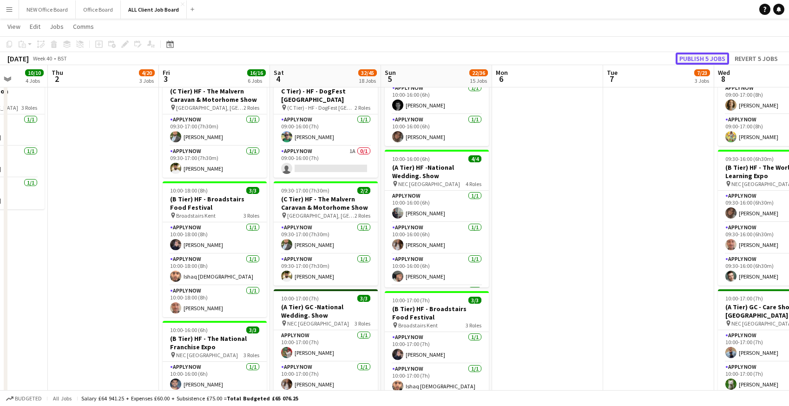
click at [705, 60] on button "Publish 5 jobs" at bounding box center [702, 59] width 53 height 12
click at [750, 58] on button "Revert 5 jobs" at bounding box center [756, 59] width 51 height 12
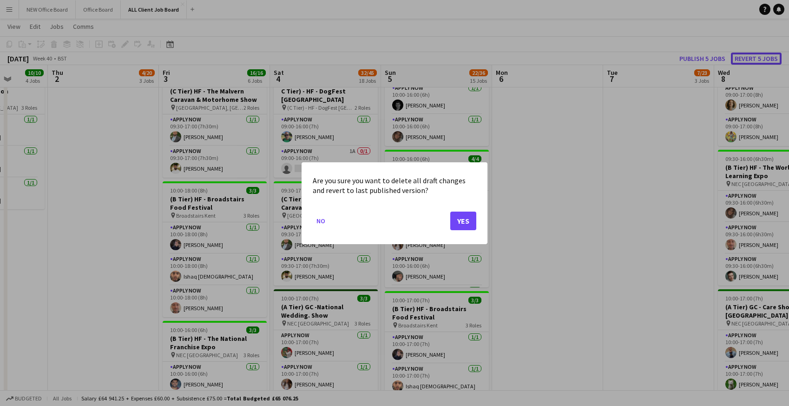
scroll to position [0, 0]
click at [457, 224] on button "Yes" at bounding box center [463, 220] width 26 height 19
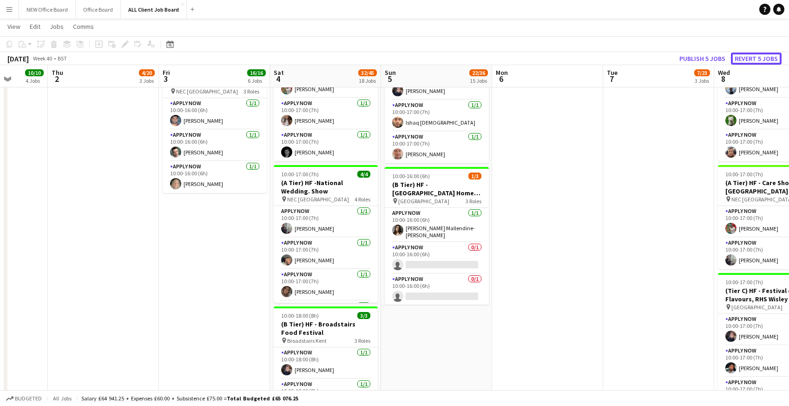
scroll to position [862, 0]
